Goal: Task Accomplishment & Management: Manage account settings

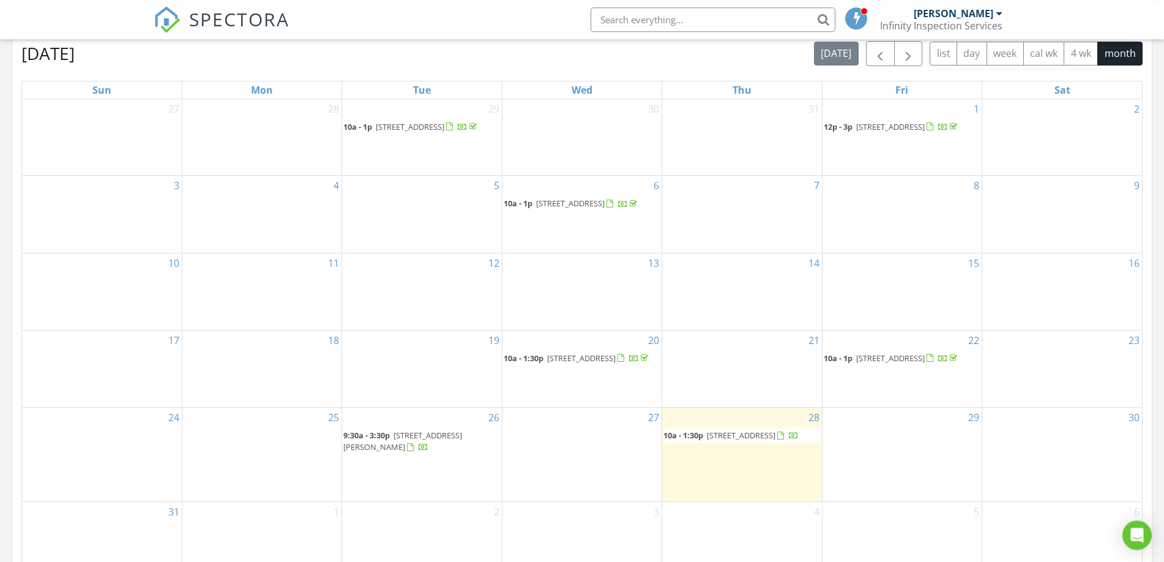
scroll to position [562, 0]
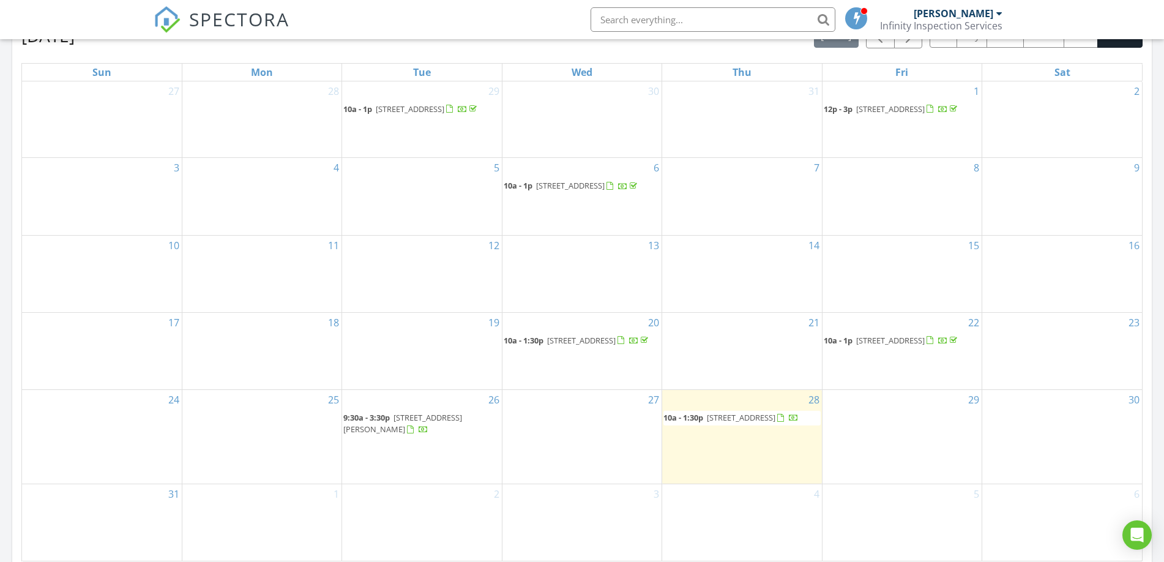
click at [412, 434] on span "1006 Sheryl Ln, Normal 61761" at bounding box center [402, 423] width 119 height 23
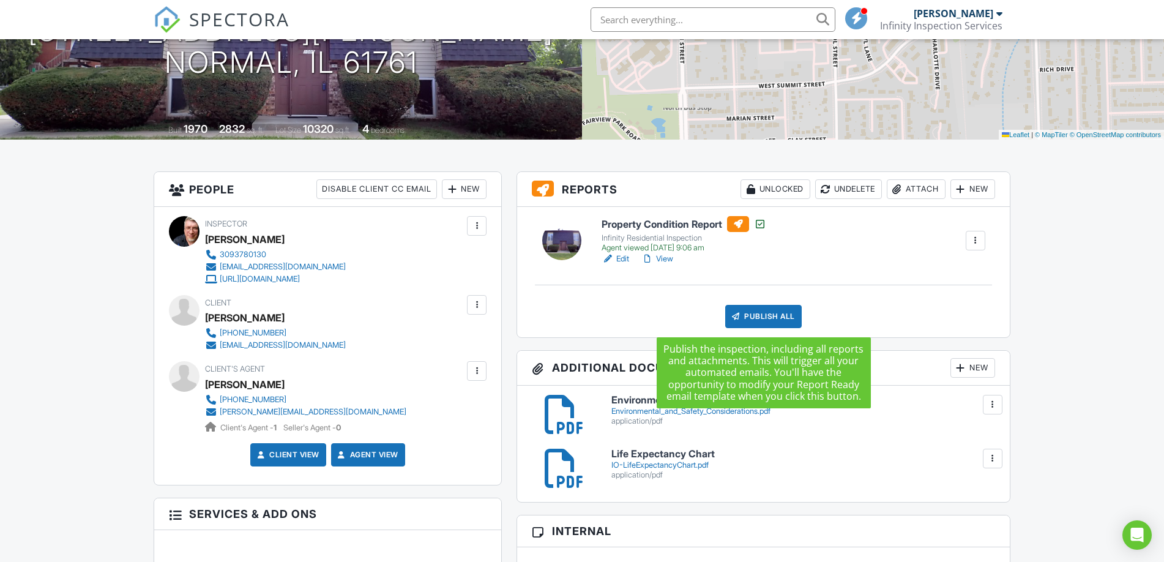
scroll to position [187, 0]
click at [765, 312] on div "Publish All" at bounding box center [763, 316] width 76 height 23
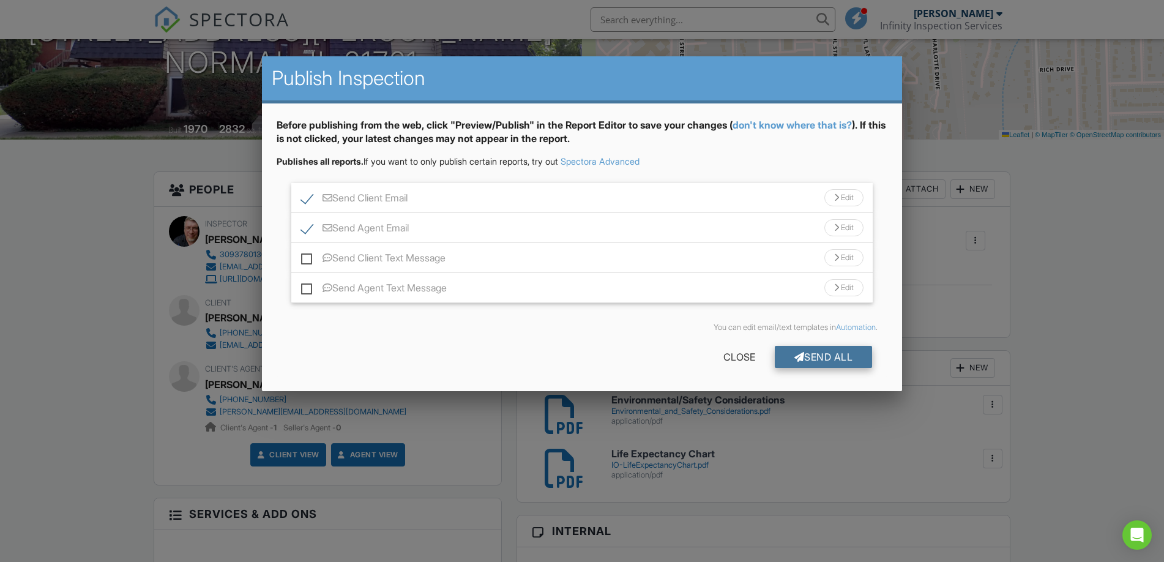
click at [823, 351] on div "Send All" at bounding box center [824, 357] width 98 height 22
